Goal: Information Seeking & Learning: Learn about a topic

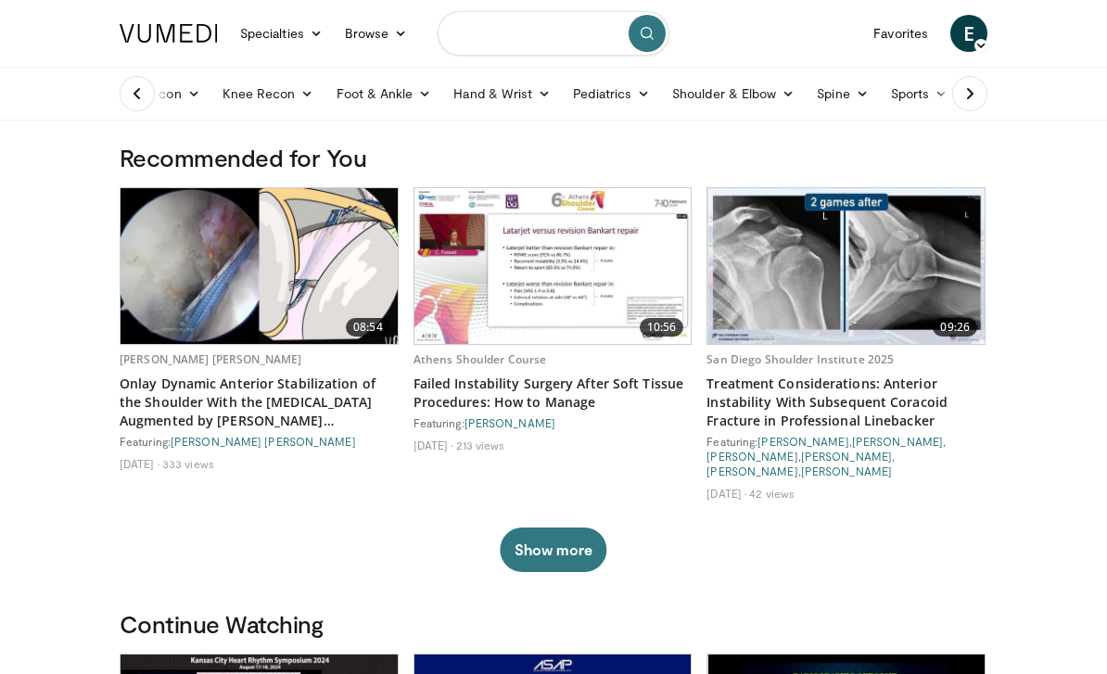
click at [562, 35] on input "Search topics, interventions" at bounding box center [554, 33] width 232 height 45
type input "**********"
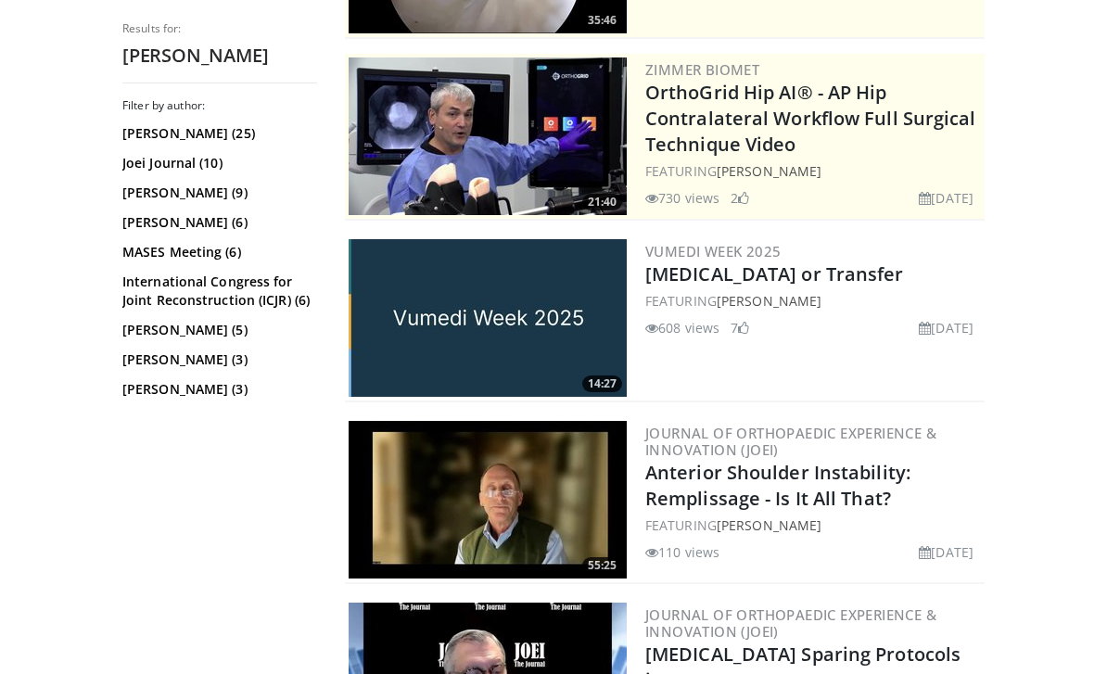
scroll to position [342, 0]
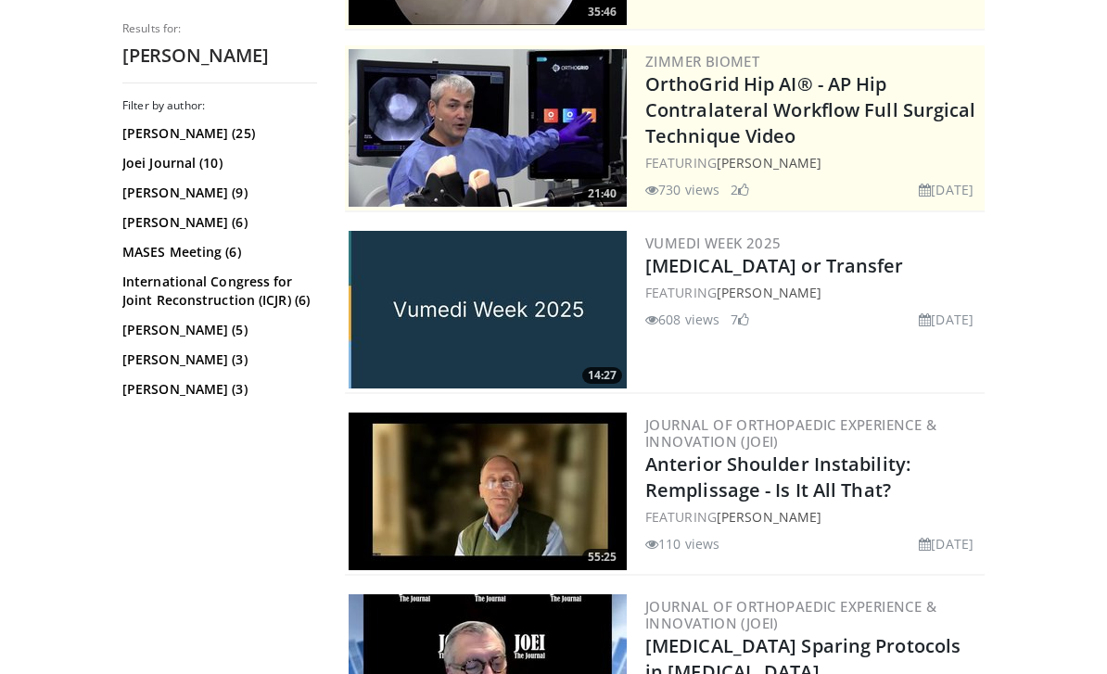
click at [828, 271] on link "[MEDICAL_DATA] or Transfer" at bounding box center [775, 265] width 259 height 25
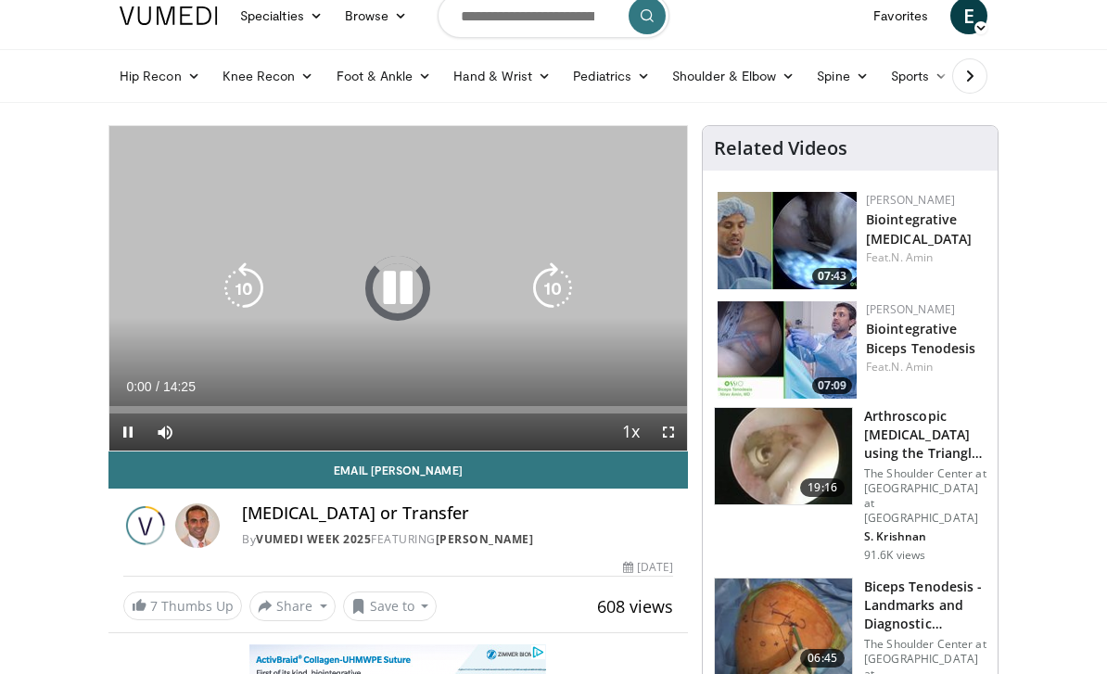
scroll to position [21, 0]
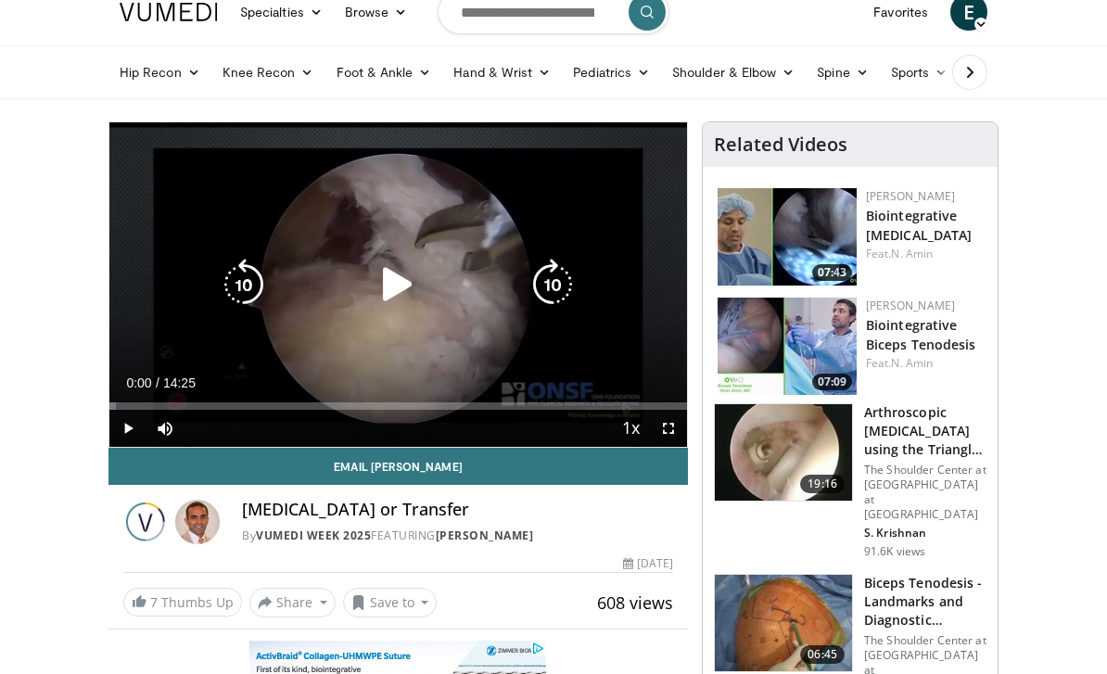
click at [397, 292] on icon "Video Player" at bounding box center [398, 285] width 52 height 52
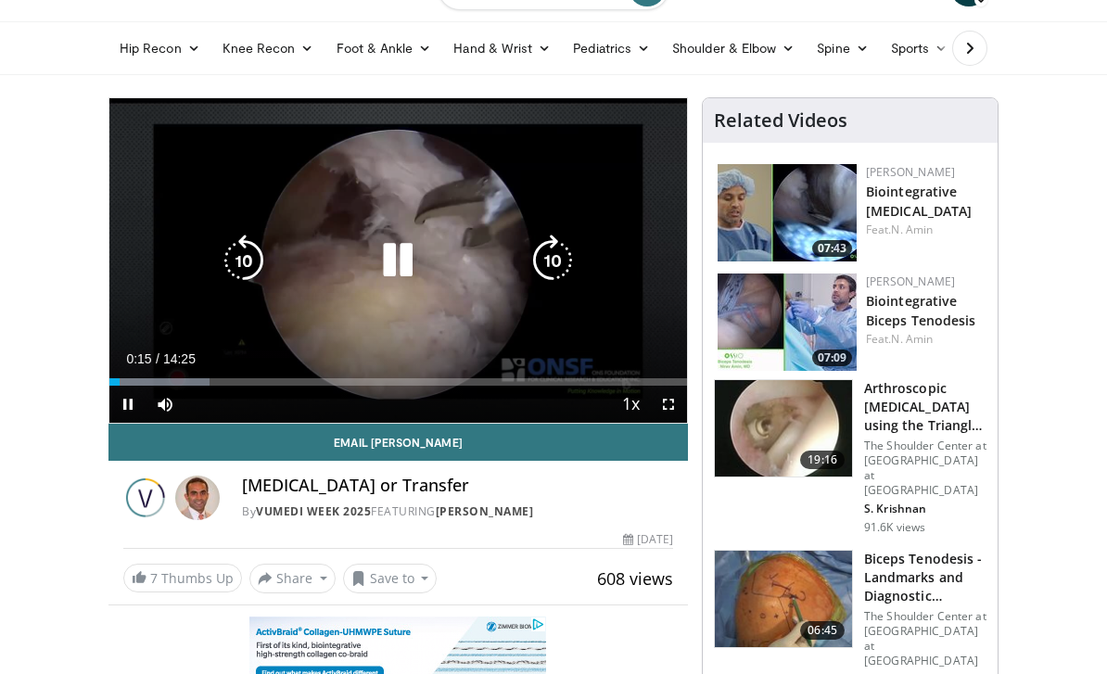
scroll to position [50, 0]
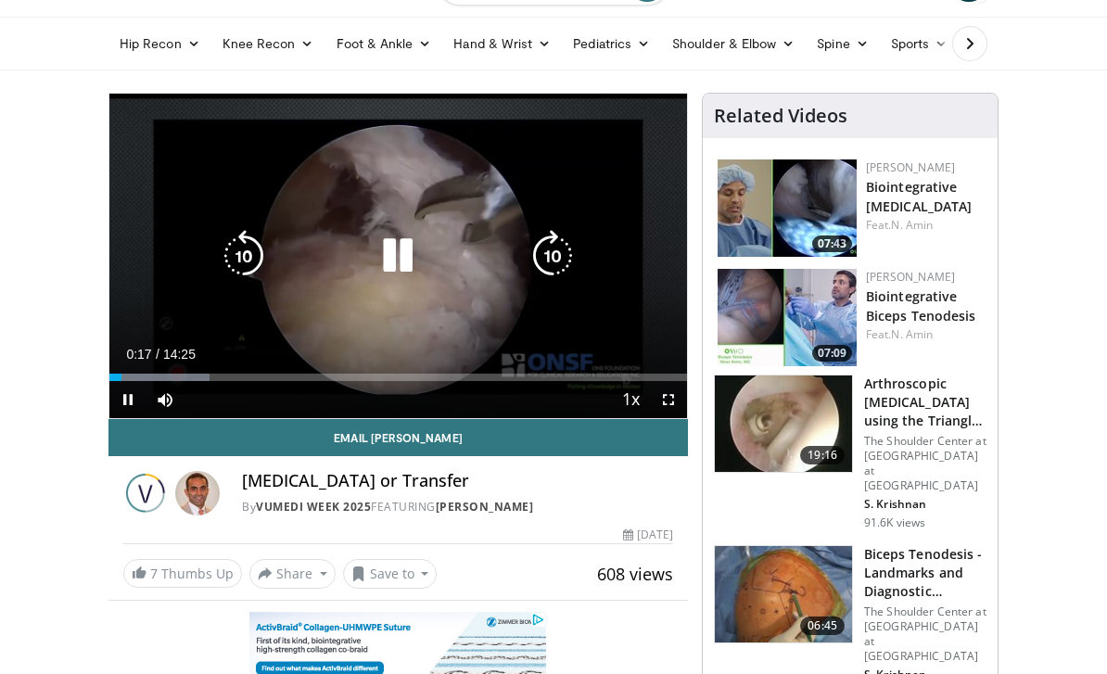
click at [557, 259] on icon "Video Player" at bounding box center [553, 256] width 52 height 52
click at [557, 249] on icon "Video Player" at bounding box center [553, 256] width 52 height 52
click at [560, 256] on icon "Video Player" at bounding box center [553, 256] width 52 height 52
click at [546, 258] on icon "Video Player" at bounding box center [553, 256] width 52 height 52
click at [559, 258] on icon "Video Player" at bounding box center [553, 256] width 52 height 52
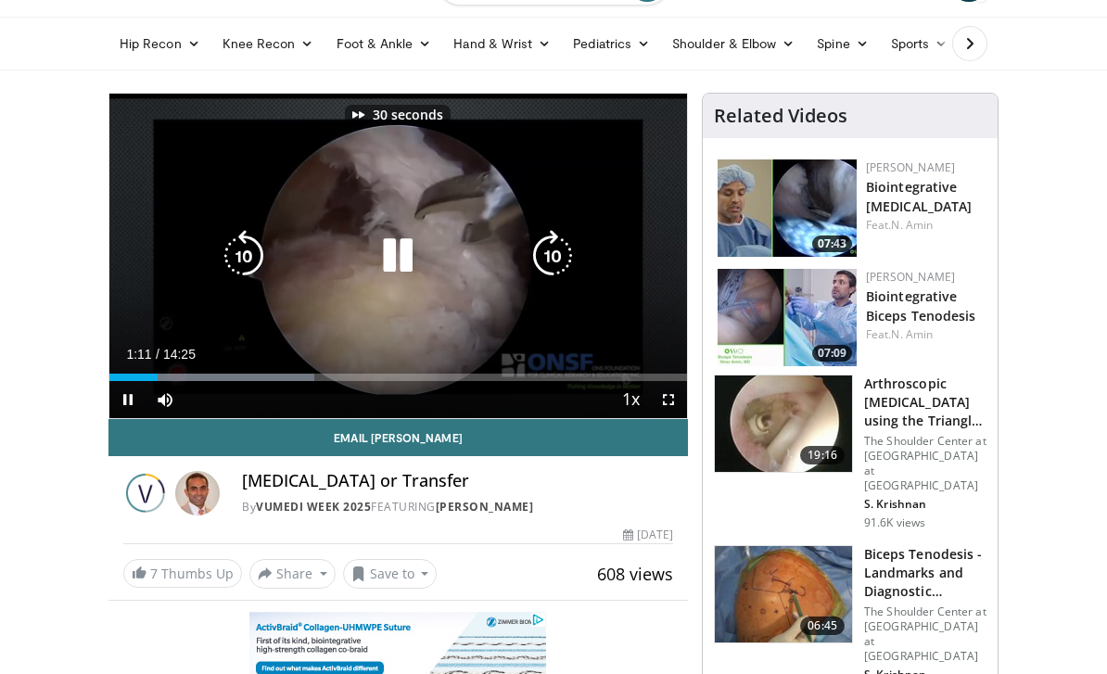
click at [555, 260] on icon "Video Player" at bounding box center [553, 256] width 52 height 52
click at [558, 253] on icon "Video Player" at bounding box center [553, 256] width 52 height 52
click at [556, 253] on icon "Video Player" at bounding box center [553, 256] width 52 height 52
click at [553, 253] on icon "Video Player" at bounding box center [553, 256] width 52 height 52
click at [554, 259] on icon "Video Player" at bounding box center [553, 256] width 52 height 52
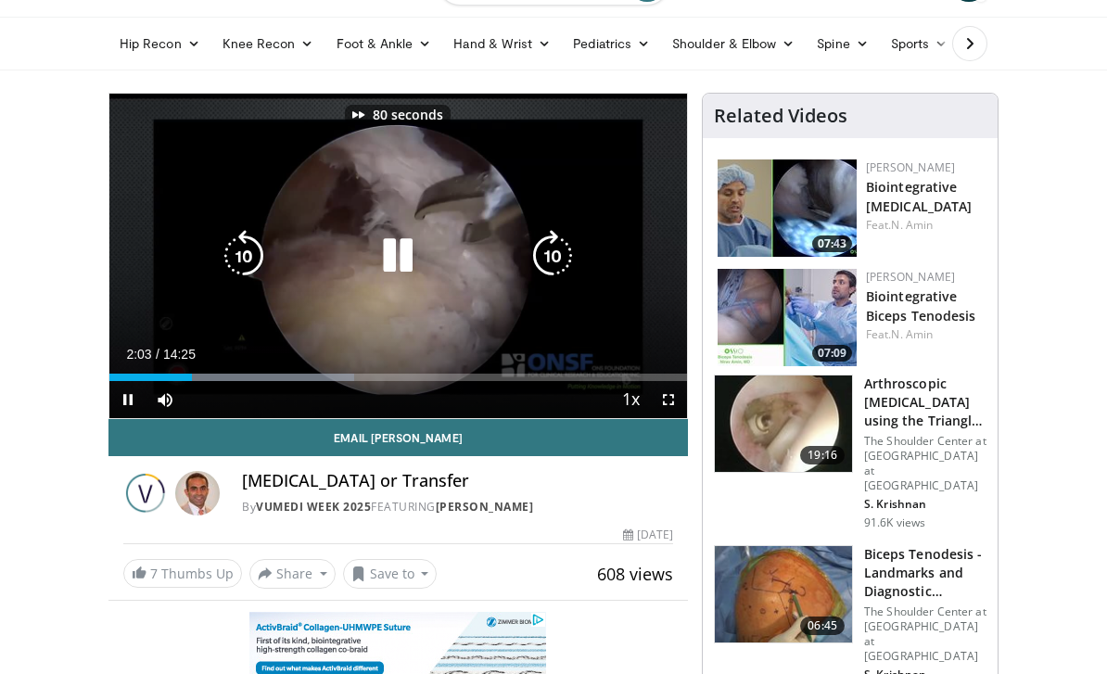
click at [557, 251] on icon "Video Player" at bounding box center [553, 256] width 52 height 52
click at [557, 256] on icon "Video Player" at bounding box center [553, 256] width 52 height 52
click at [562, 256] on icon "Video Player" at bounding box center [553, 256] width 52 height 52
click at [561, 255] on icon "Video Player" at bounding box center [553, 256] width 52 height 52
click at [564, 259] on icon "Video Player" at bounding box center [553, 256] width 52 height 52
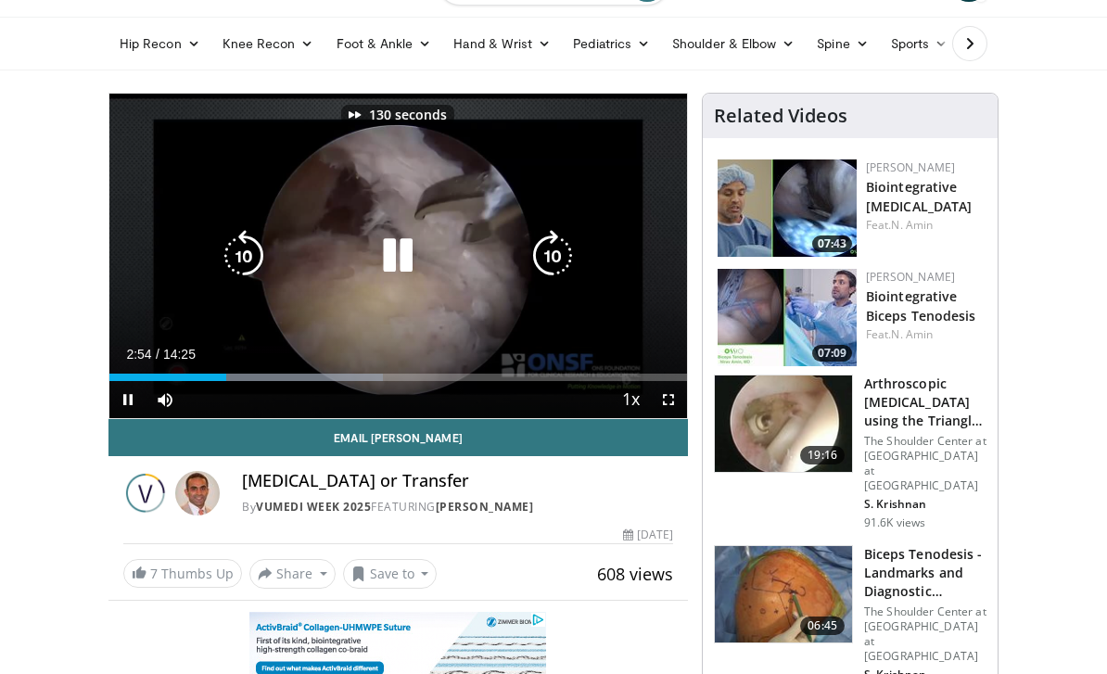
click at [560, 256] on icon "Video Player" at bounding box center [553, 256] width 52 height 52
click at [566, 256] on icon "Video Player" at bounding box center [553, 256] width 52 height 52
click at [563, 254] on icon "Video Player" at bounding box center [553, 256] width 52 height 52
click at [561, 256] on icon "Video Player" at bounding box center [553, 256] width 52 height 52
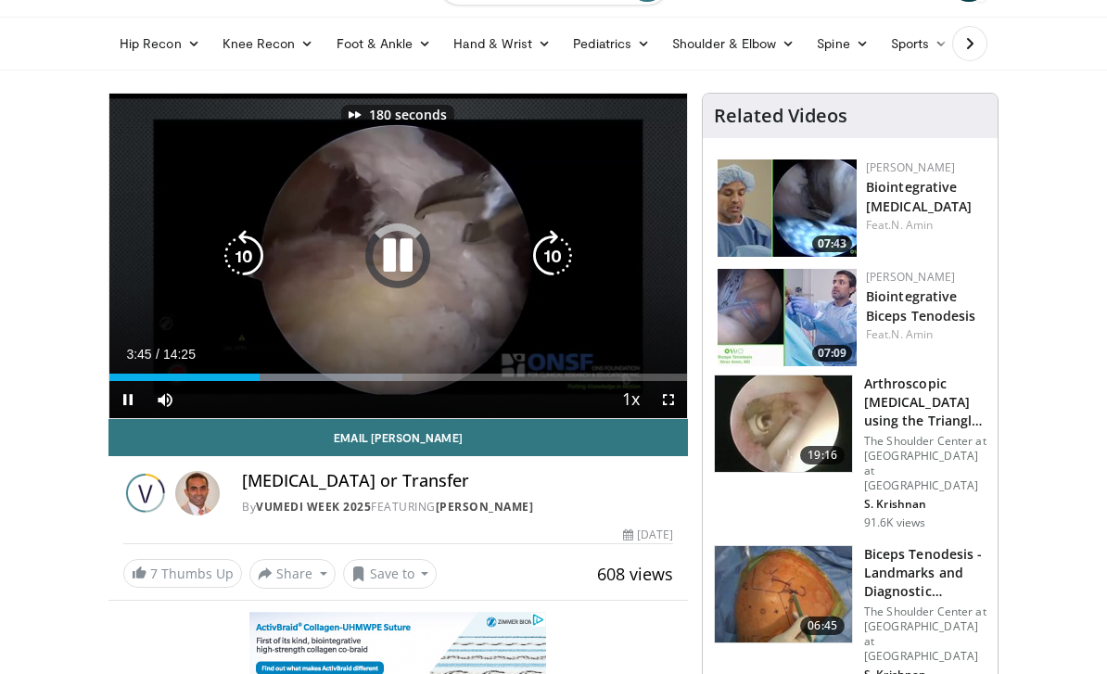
click at [560, 258] on icon "Video Player" at bounding box center [553, 256] width 52 height 52
click at [560, 256] on icon "Video Player" at bounding box center [553, 256] width 52 height 52
click at [559, 254] on icon "Video Player" at bounding box center [553, 256] width 52 height 52
click at [562, 253] on icon "Video Player" at bounding box center [553, 256] width 52 height 52
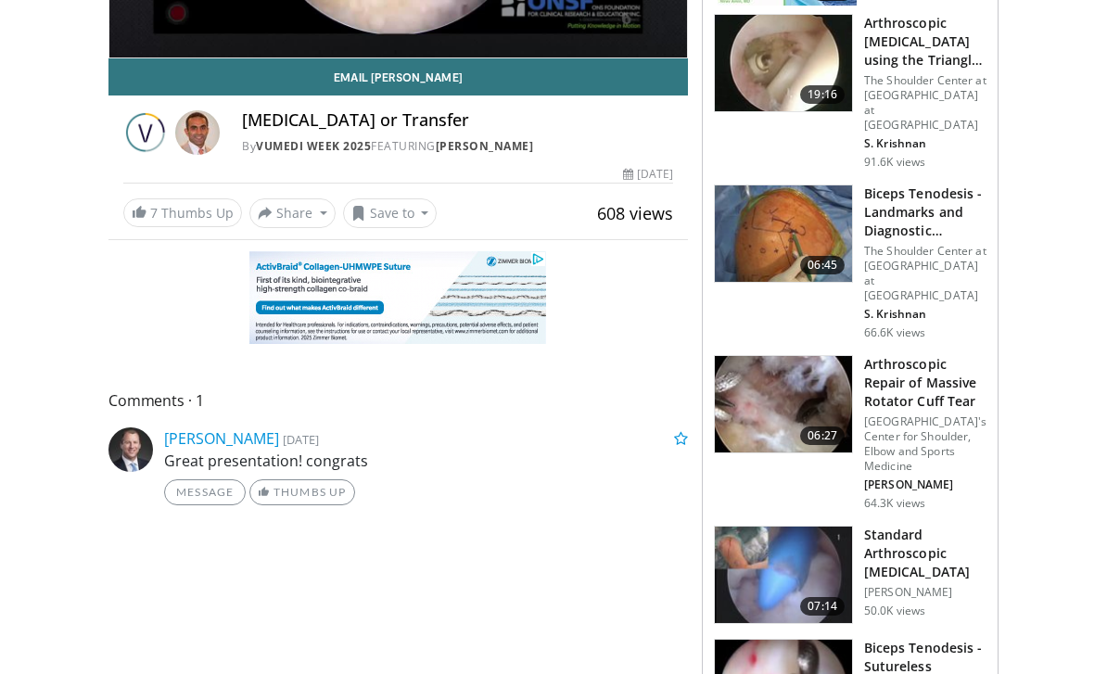
scroll to position [352, 0]
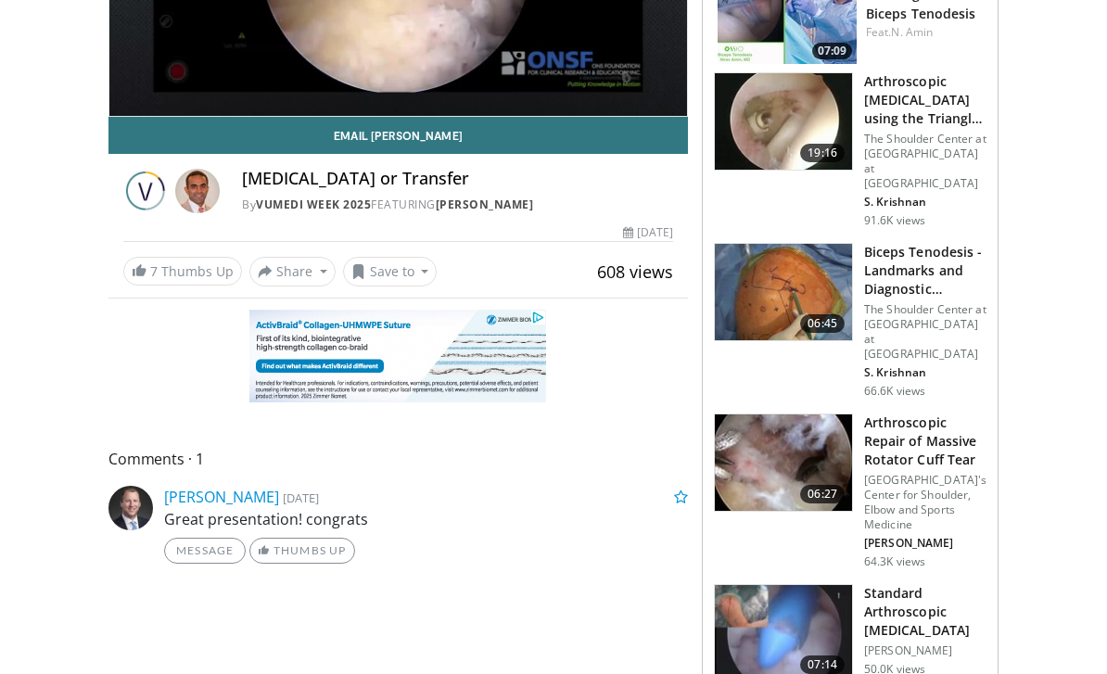
click at [534, 207] on link "[PERSON_NAME]" at bounding box center [485, 205] width 98 height 16
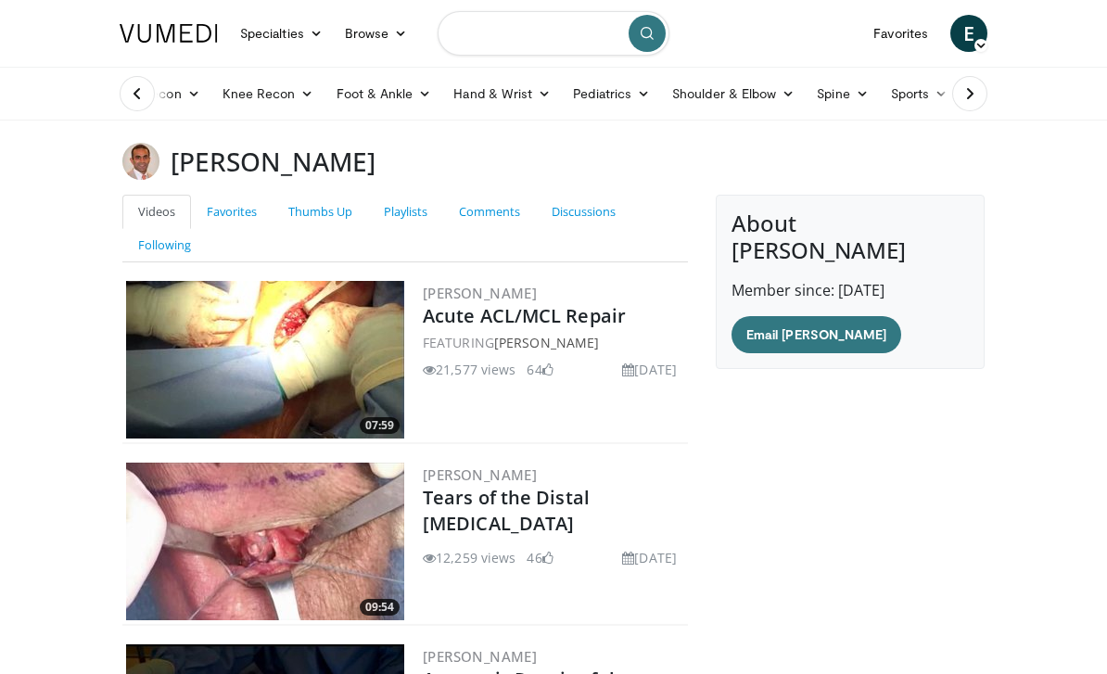
click at [581, 33] on input "Search topics, interventions" at bounding box center [554, 33] width 232 height 45
click at [474, 34] on input "**********" at bounding box center [554, 33] width 232 height 45
type input "****"
type input "**********"
